Goal: Navigation & Orientation: Find specific page/section

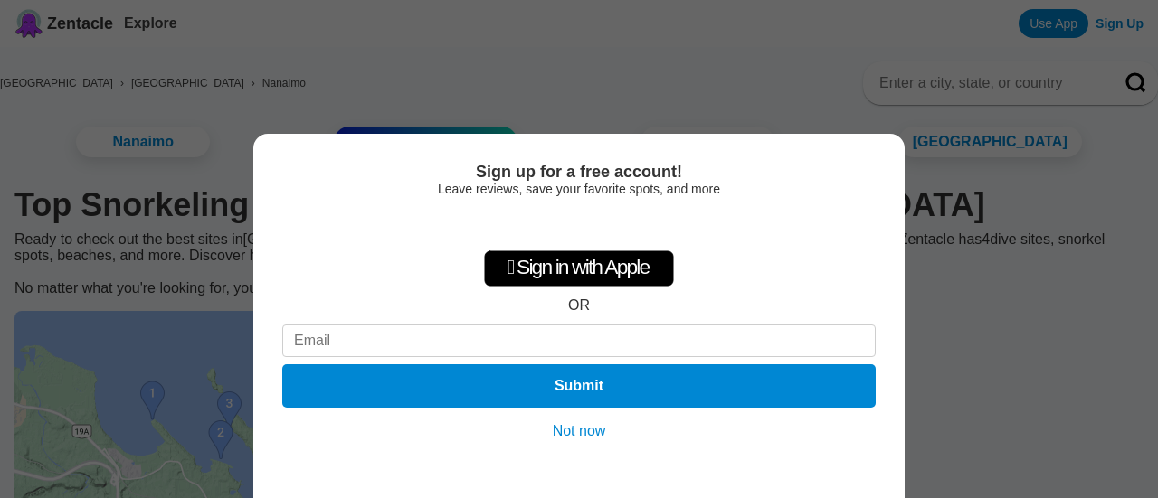
click at [584, 434] on button "Not now" at bounding box center [579, 431] width 64 height 18
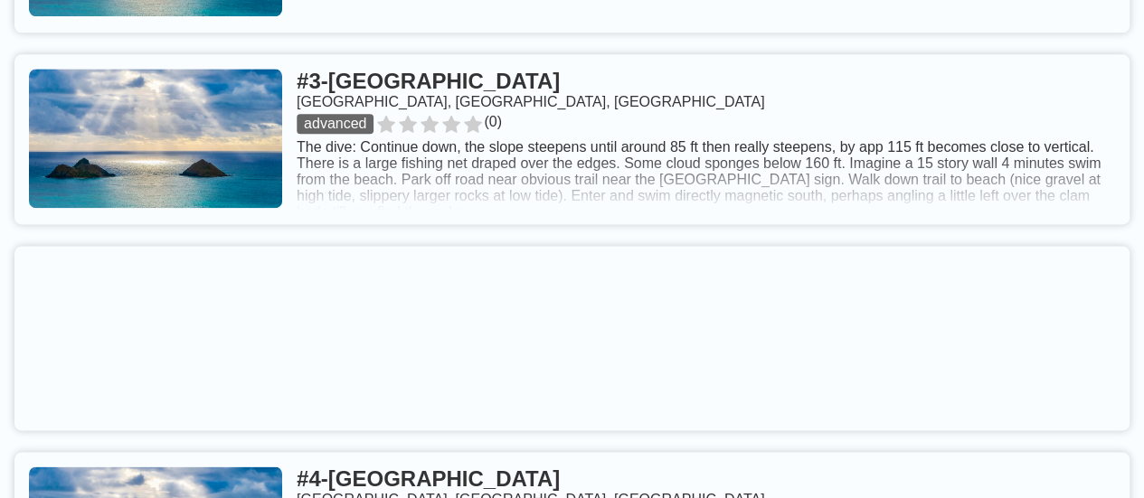
scroll to position [863, 0]
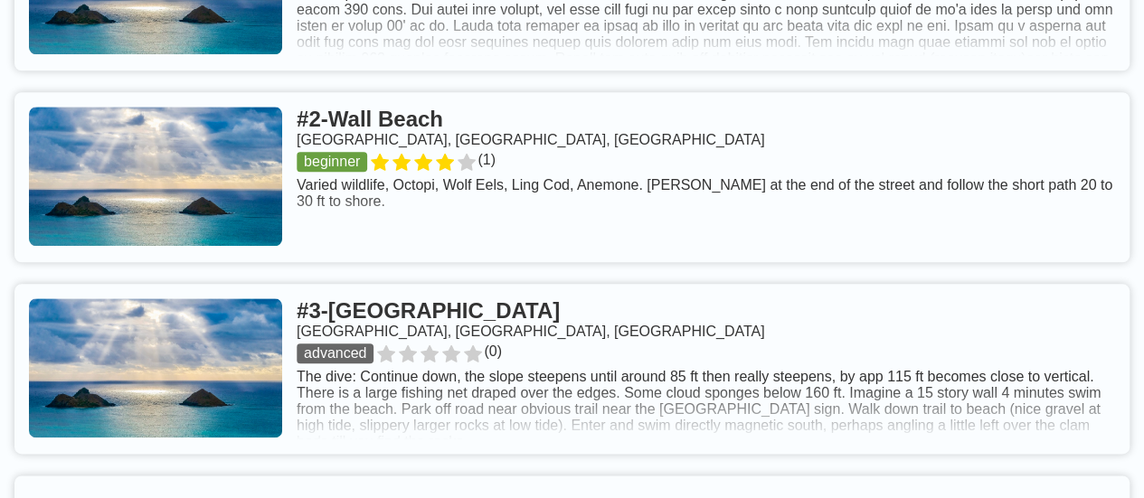
click at [730, 176] on link at bounding box center [571, 177] width 1115 height 170
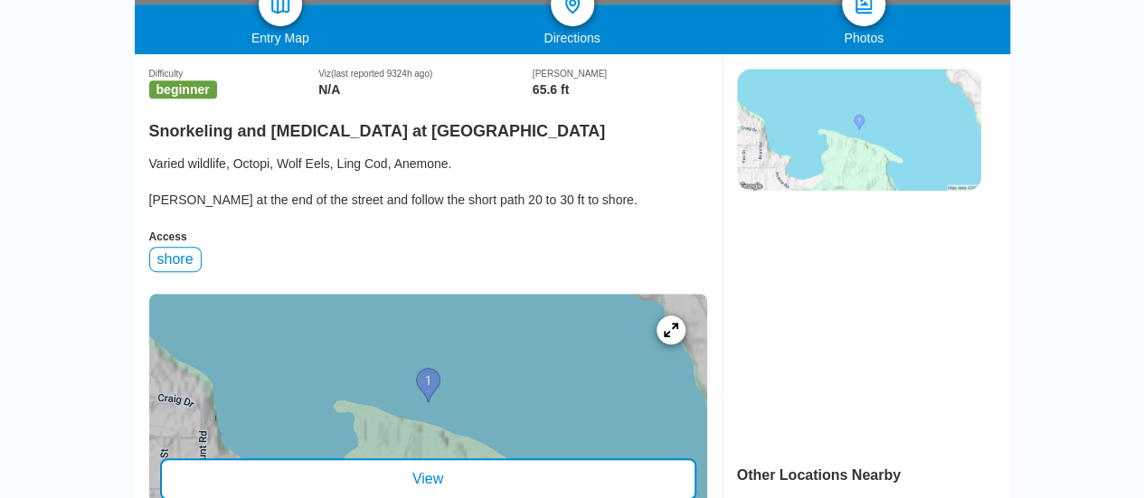
scroll to position [572, 0]
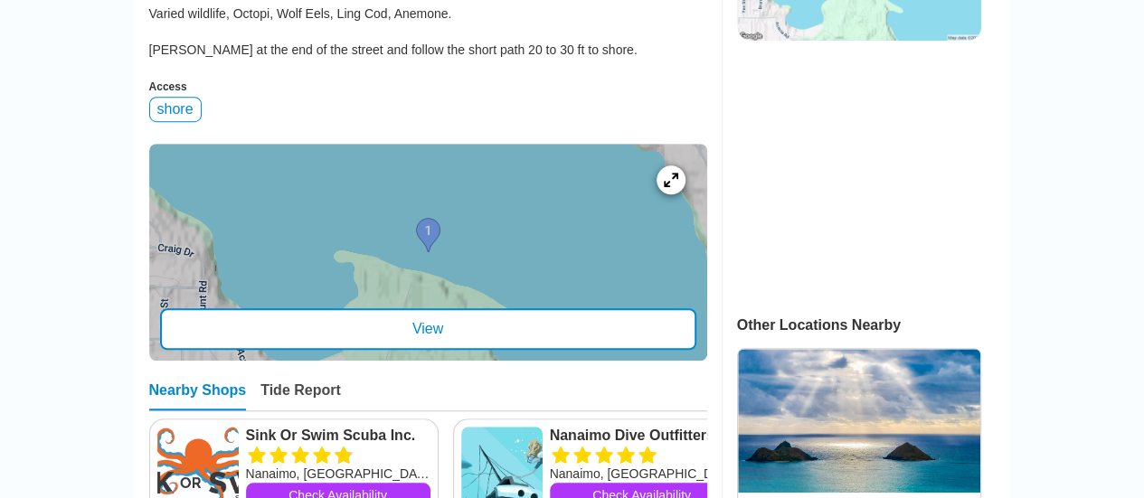
click at [571, 252] on div at bounding box center [428, 252] width 558 height 217
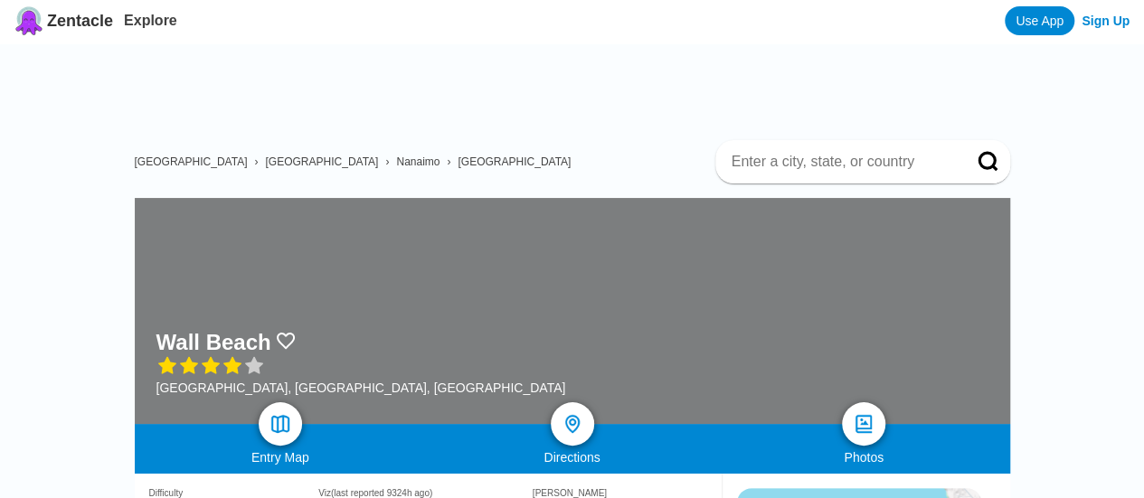
scroll to position [0, 0]
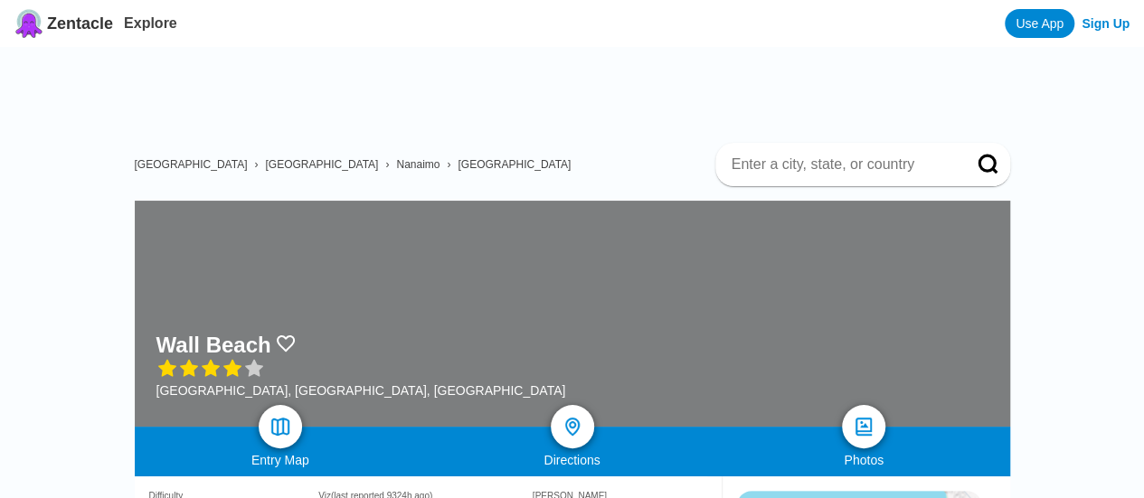
click at [61, 25] on span "Zentacle" at bounding box center [80, 23] width 66 height 19
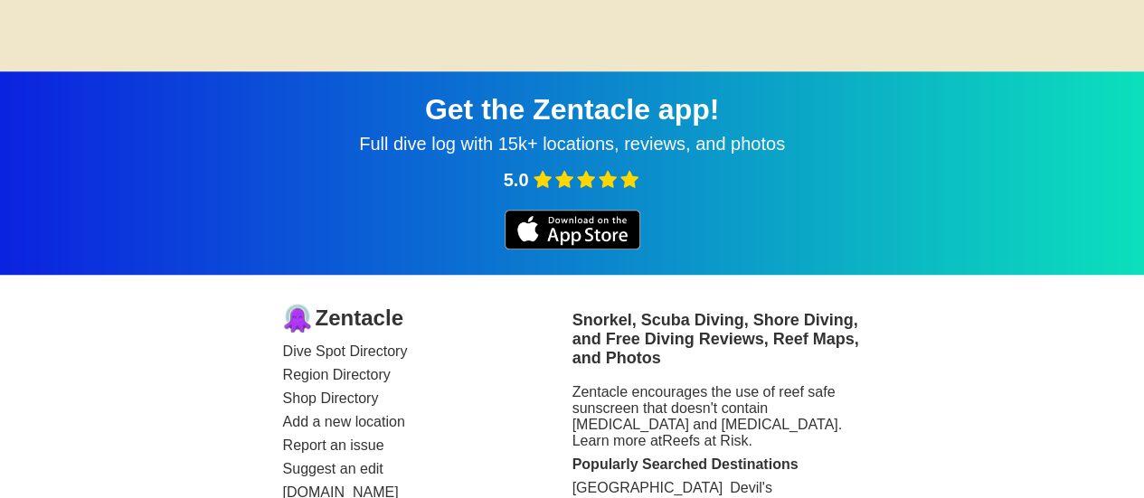
scroll to position [644, 0]
